Goal: Navigation & Orientation: Find specific page/section

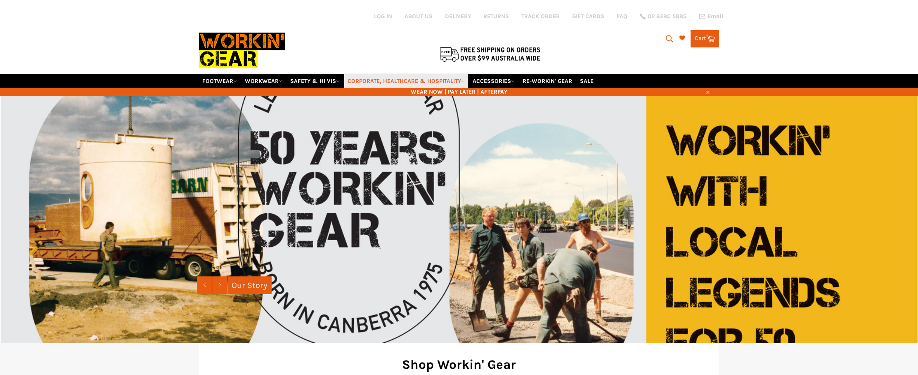
click at [428, 74] on link "CORPORATE, HEALTHCARE & HOSPITALITY" at bounding box center [406, 81] width 124 height 14
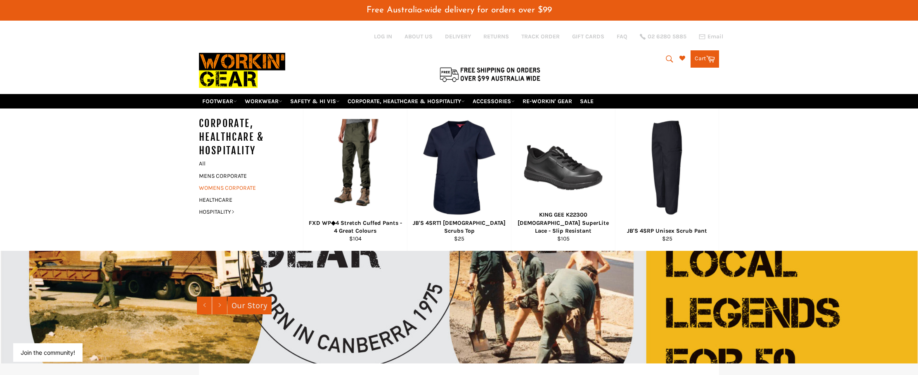
click at [223, 182] on link "WOMENS CORPORATE" at bounding box center [245, 188] width 100 height 12
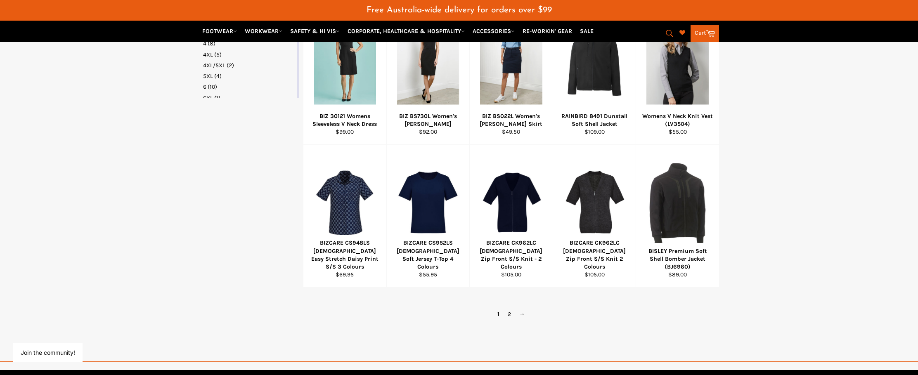
scroll to position [487, 0]
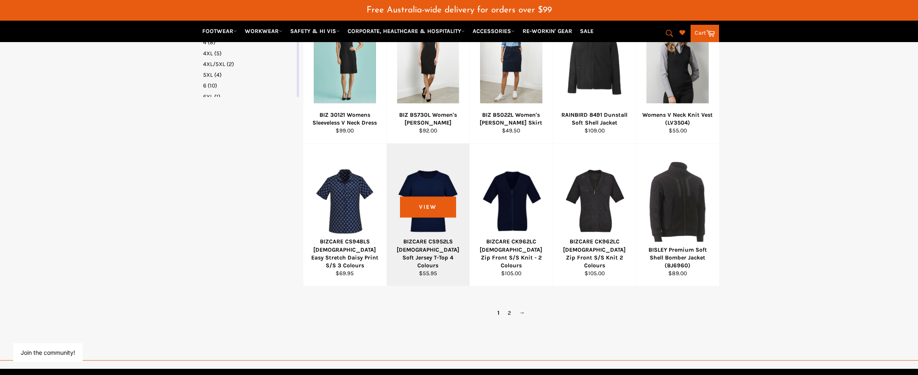
click at [416, 238] on div "BIZCARE CS952LS [DEMOGRAPHIC_DATA] Soft Jersey T-Top 4 Colours" at bounding box center [428, 254] width 73 height 32
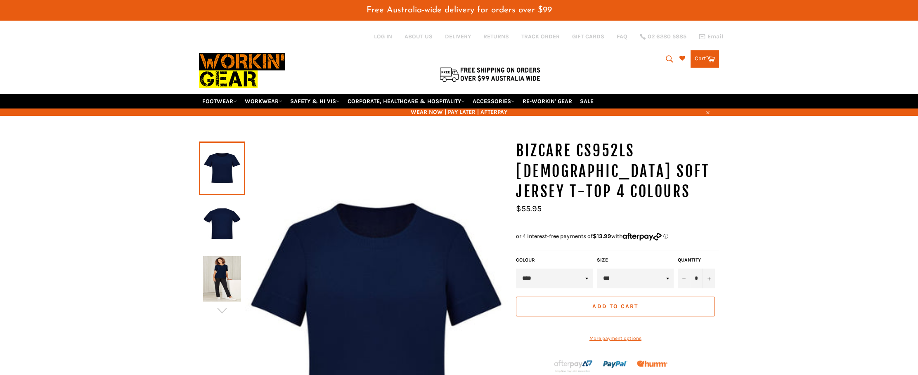
click at [220, 268] on img at bounding box center [222, 278] width 38 height 45
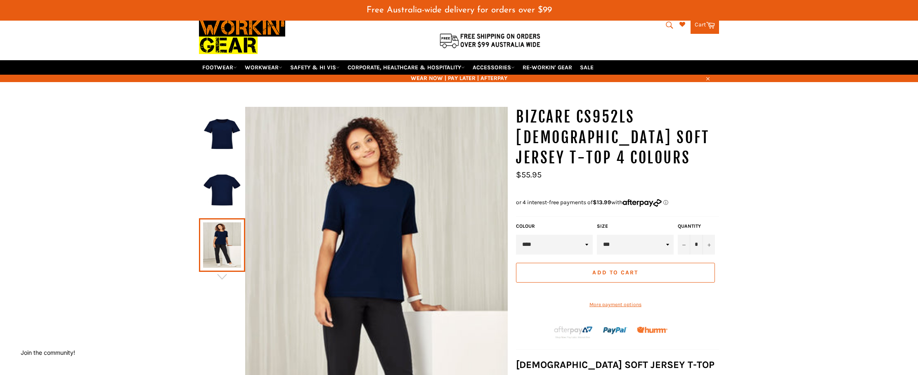
scroll to position [26, 0]
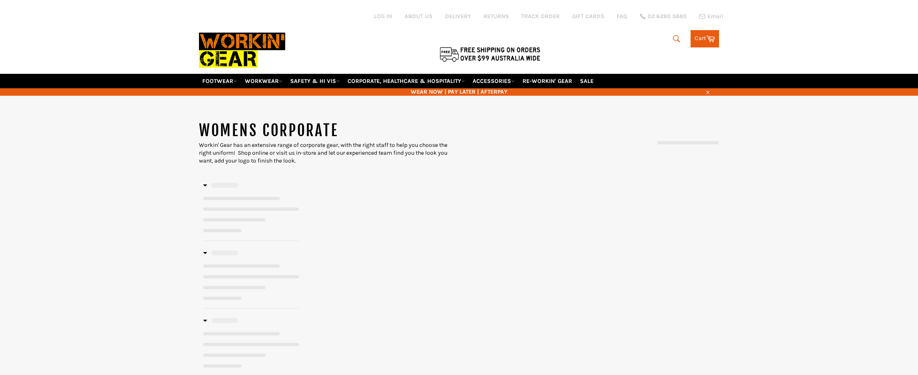
scroll to position [619, 0]
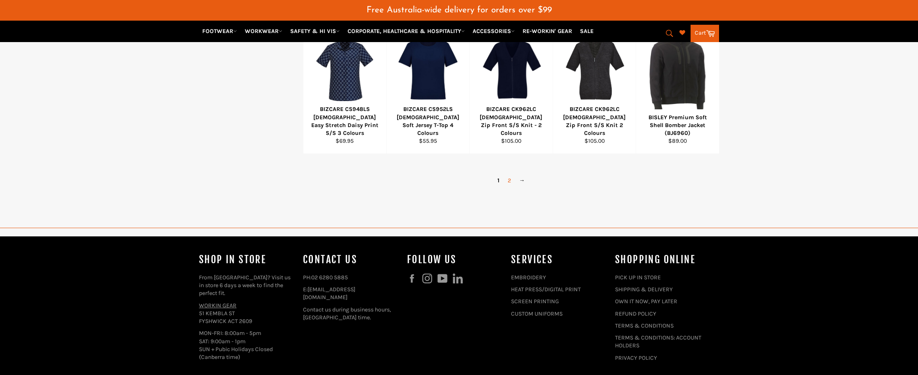
click at [508, 175] on link "2" at bounding box center [510, 181] width 12 height 12
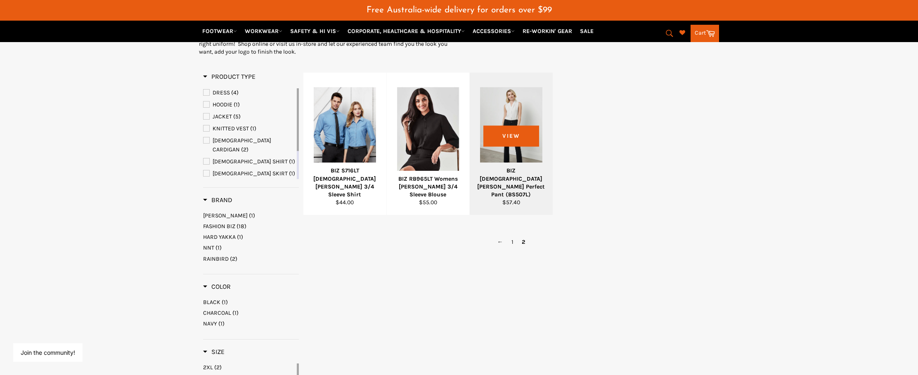
scroll to position [131, 0]
